Goal: Task Accomplishment & Management: Use online tool/utility

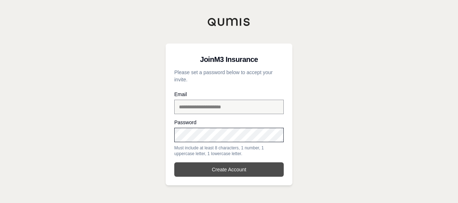
click at [218, 168] on button "Create Account" at bounding box center [229, 169] width 110 height 14
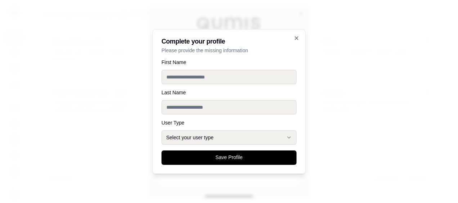
click at [196, 79] on input "First Name" at bounding box center [229, 77] width 135 height 14
type input "******"
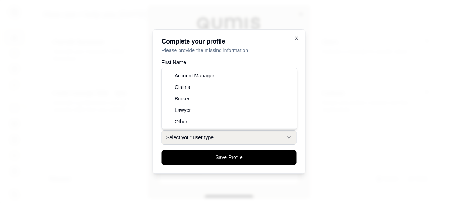
click at [222, 131] on button "Select your user type" at bounding box center [229, 137] width 135 height 14
select select "******"
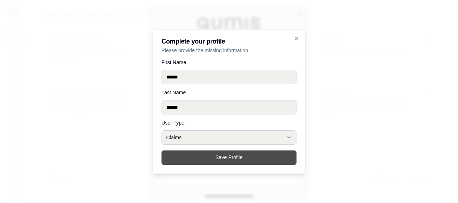
click at [208, 157] on button "Save Profile" at bounding box center [229, 158] width 135 height 14
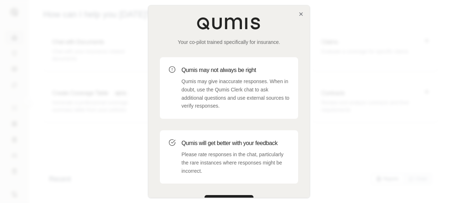
drag, startPoint x: 232, startPoint y: 195, endPoint x: 235, endPoint y: 200, distance: 5.7
click at [232, 195] on div "Your co-pilot trained specifically for insurance. Qumis may not always be right…" at bounding box center [228, 113] width 161 height 216
click at [230, 196] on button "Get Started" at bounding box center [229, 202] width 49 height 14
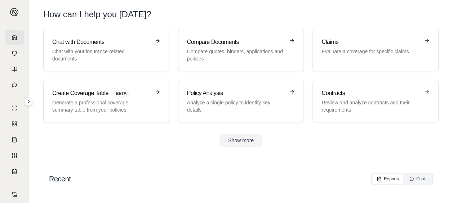
click at [167, 179] on div "Recent Reports Chats" at bounding box center [241, 179] width 384 height 12
click at [397, 54] on p "Evaluate a coverage for specific claims" at bounding box center [370, 51] width 98 height 7
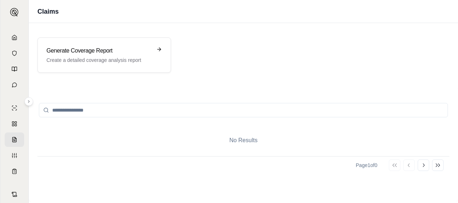
click at [98, 107] on input "search" at bounding box center [243, 110] width 409 height 14
click at [10, 41] on link at bounding box center [14, 37] width 19 height 14
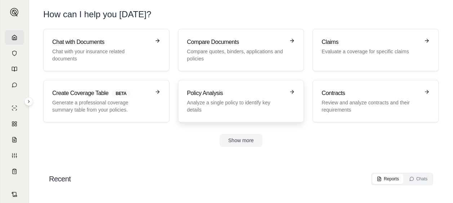
click at [249, 113] on link "Policy Analysis Analyze a single policy to identify key details" at bounding box center [241, 101] width 126 height 43
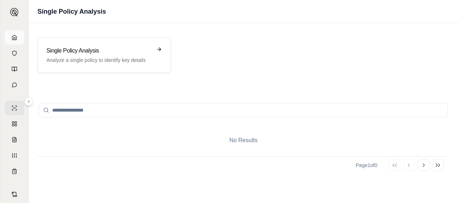
click at [12, 35] on icon at bounding box center [15, 38] width 6 height 6
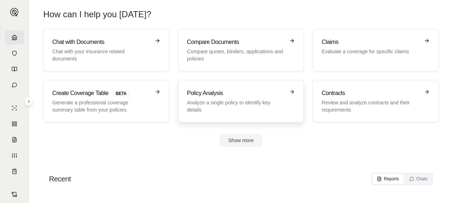
click at [209, 88] on link "Policy Analysis Analyze a single policy to identify key details" at bounding box center [241, 101] width 126 height 43
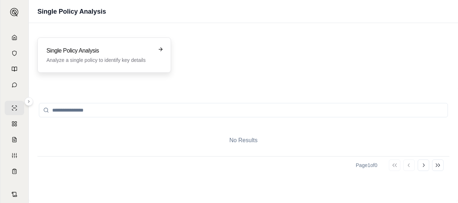
click at [91, 58] on p "Analyze a single policy to identify key details" at bounding box center [99, 60] width 106 height 7
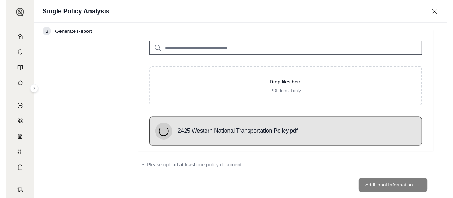
scroll to position [25, 0]
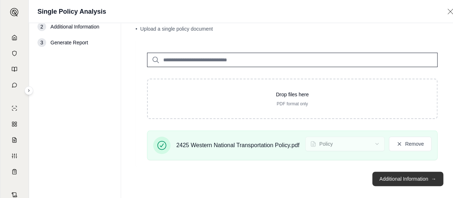
click at [396, 176] on button "Additional Information →" at bounding box center [407, 178] width 71 height 14
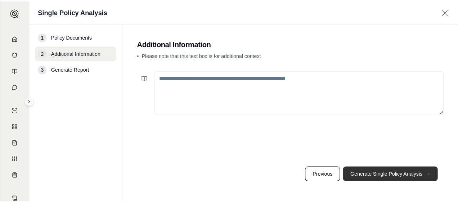
scroll to position [0, 0]
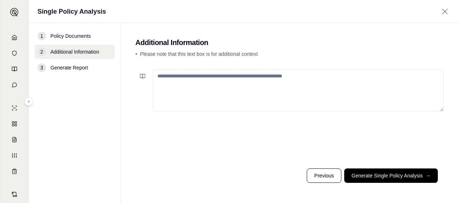
click at [187, 89] on textarea at bounding box center [298, 90] width 291 height 43
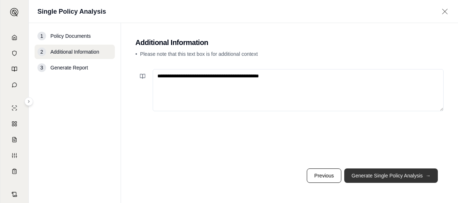
type textarea "**********"
click at [385, 174] on button "Generate Single Policy Analysis →" at bounding box center [391, 176] width 94 height 14
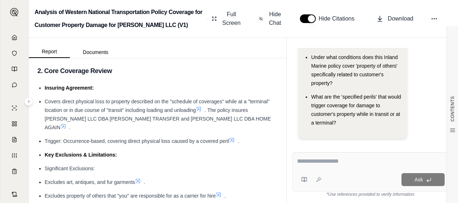
scroll to position [144, 0]
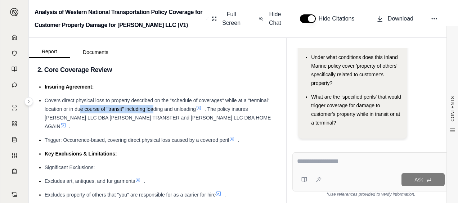
drag, startPoint x: 79, startPoint y: 107, endPoint x: 153, endPoint y: 107, distance: 74.2
click at [153, 107] on span "Covers direct physical loss to property described on the "schedule of coverages…" at bounding box center [157, 105] width 225 height 14
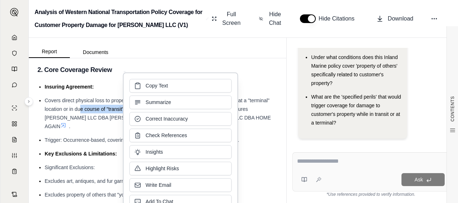
click at [153, 107] on button "Summarize" at bounding box center [180, 102] width 102 height 14
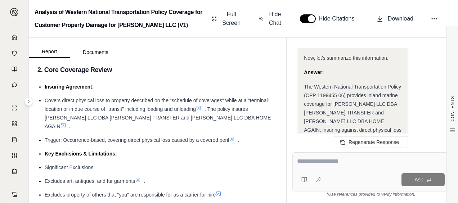
scroll to position [856, 0]
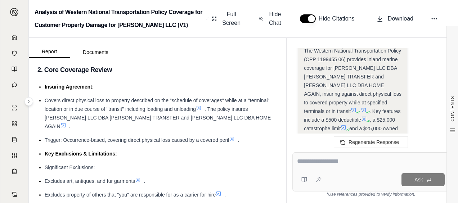
click at [199, 107] on icon at bounding box center [199, 108] width 6 height 6
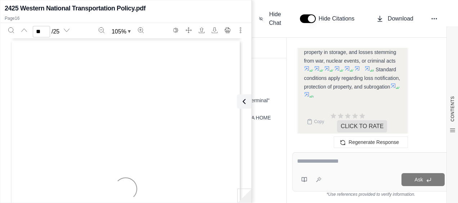
scroll to position [4482, 0]
drag, startPoint x: 151, startPoint y: 107, endPoint x: 207, endPoint y: 108, distance: 55.9
click at [207, 108] on span "property described on the "schedule of" at bounding box center [179, 107] width 68 height 4
drag, startPoint x: 71, startPoint y: 141, endPoint x: 75, endPoint y: 140, distance: 4.7
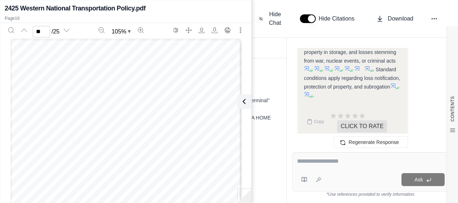
click at [75, 140] on span "specific destination;" at bounding box center [68, 141] width 35 height 4
drag, startPoint x: 58, startPoint y: 146, endPoint x: 93, endPoint y: 146, distance: 34.6
click at [93, 146] on span "includes the ordinary reasonable and" at bounding box center [83, 148] width 64 height 4
click at [104, 147] on span "includes the ordinary reasonable and" at bounding box center [83, 148] width 64 height 4
type input "**"
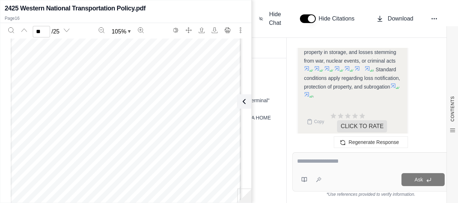
scroll to position [4879, 0]
click at [318, 167] on div at bounding box center [371, 162] width 148 height 11
click at [316, 156] on div "Ask" at bounding box center [371, 171] width 157 height 39
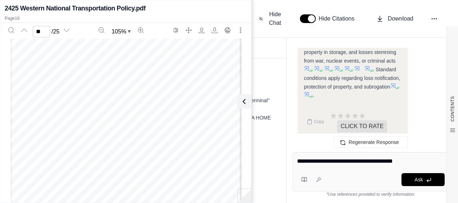
type textarea "**********"
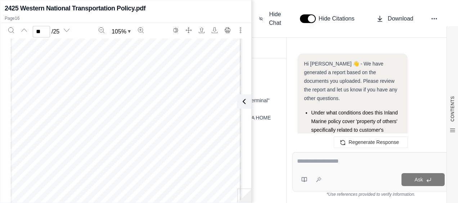
scroll to position [1445, 0]
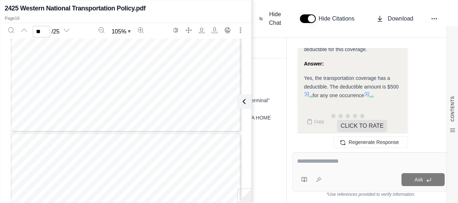
type input "**"
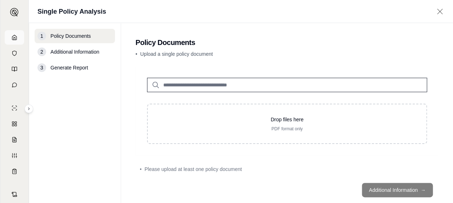
click at [13, 39] on icon at bounding box center [15, 38] width 6 height 6
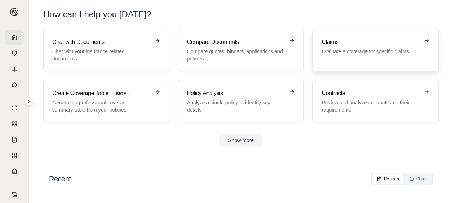
click at [352, 62] on link "Claims Evaluate a coverage for specific claims" at bounding box center [375, 50] width 126 height 43
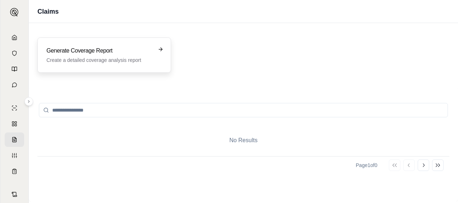
click at [91, 50] on h3 "Generate Coverage Report" at bounding box center [99, 50] width 106 height 9
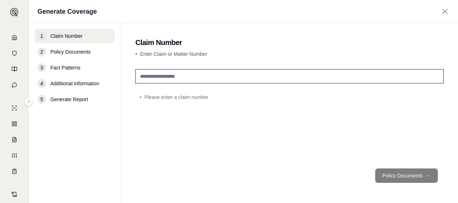
click at [149, 76] on input "text" at bounding box center [289, 76] width 308 height 14
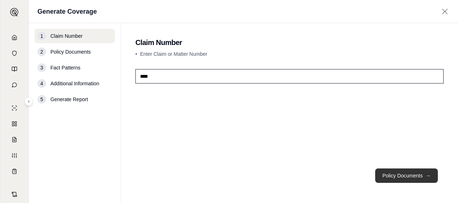
type input "****"
click at [426, 174] on span "→" at bounding box center [428, 175] width 5 height 7
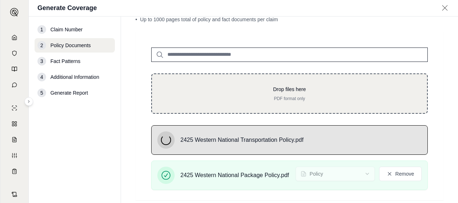
scroll to position [72, 0]
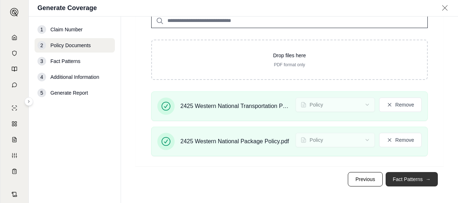
click at [405, 178] on button "Fact Patterns →" at bounding box center [412, 179] width 52 height 14
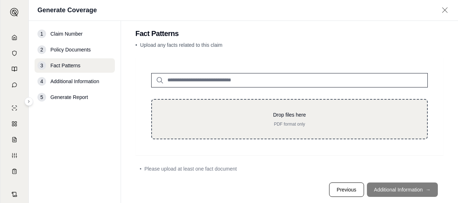
scroll to position [0, 0]
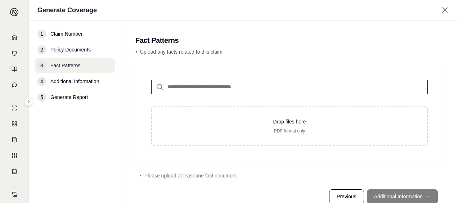
click at [398, 194] on footer "Previous Additional Information →" at bounding box center [289, 197] width 308 height 26
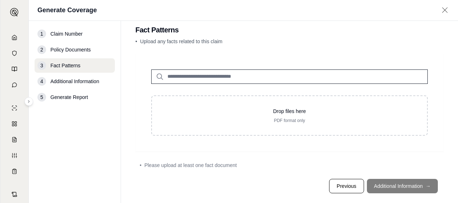
scroll to position [21, 0]
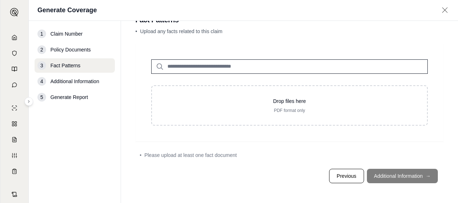
click at [218, 64] on input "search" at bounding box center [289, 66] width 277 height 14
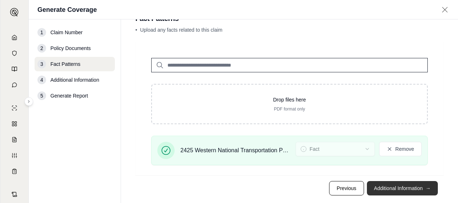
click at [402, 187] on button "Additional Information →" at bounding box center [402, 188] width 71 height 14
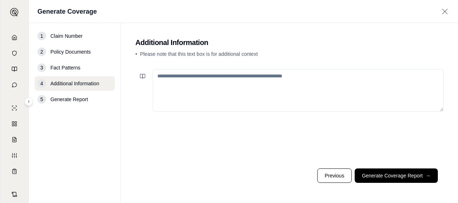
click at [176, 91] on textarea at bounding box center [298, 90] width 291 height 43
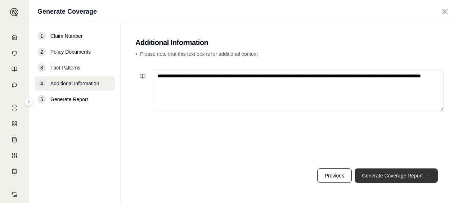
type textarea "**********"
click at [417, 181] on button "Generate Coverage Report →" at bounding box center [396, 176] width 83 height 14
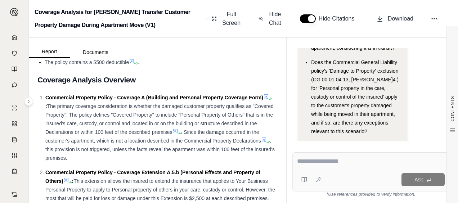
scroll to position [540, 0]
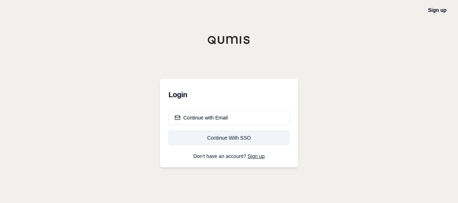
click at [218, 141] on div "Continue With SSO" at bounding box center [229, 137] width 109 height 7
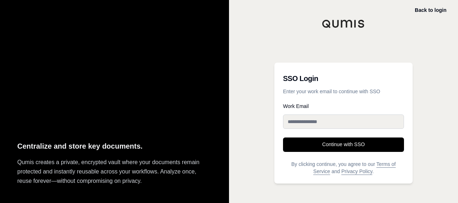
click at [330, 122] on input "Work Email" at bounding box center [343, 122] width 121 height 14
type input "**********"
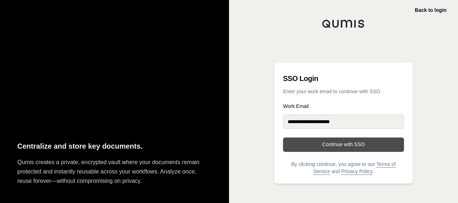
click at [339, 145] on button "Continue with SSO" at bounding box center [343, 145] width 121 height 14
